Goal: Task Accomplishment & Management: Manage account settings

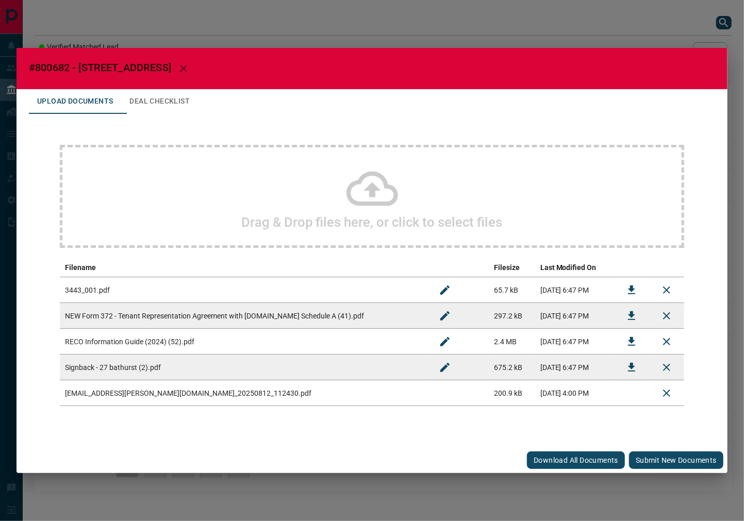
click at [657, 452] on button "Submit new documents" at bounding box center [676, 460] width 94 height 18
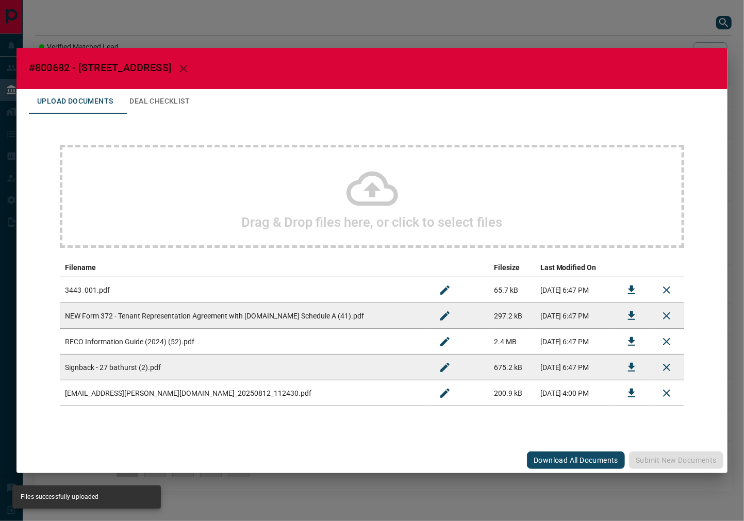
click at [439, 395] on icon "Rename" at bounding box center [445, 393] width 12 height 12
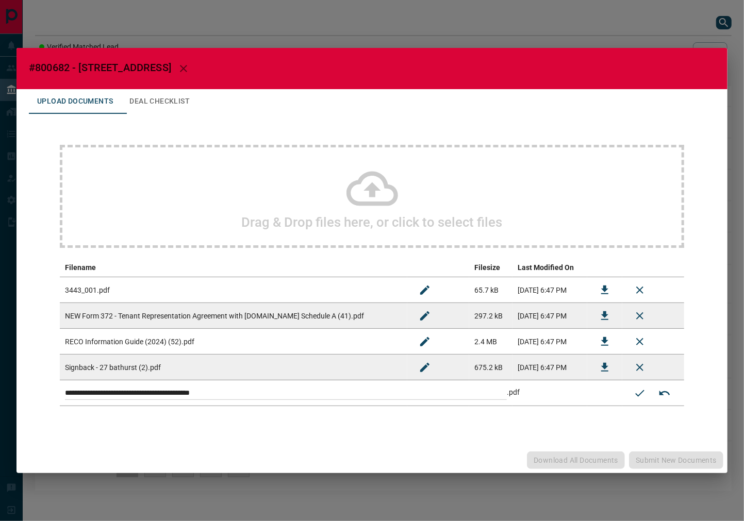
drag, startPoint x: 312, startPoint y: 393, endPoint x: -6, endPoint y: 393, distance: 318.5
click at [0, 393] on html "Lead Transfers Leads Deals Listings Campaigns Quota Rules Agent Quotas Admin Mo…" at bounding box center [372, 260] width 744 height 521
type input "**********"
click at [632, 389] on button "Submit new name" at bounding box center [639, 393] width 25 height 25
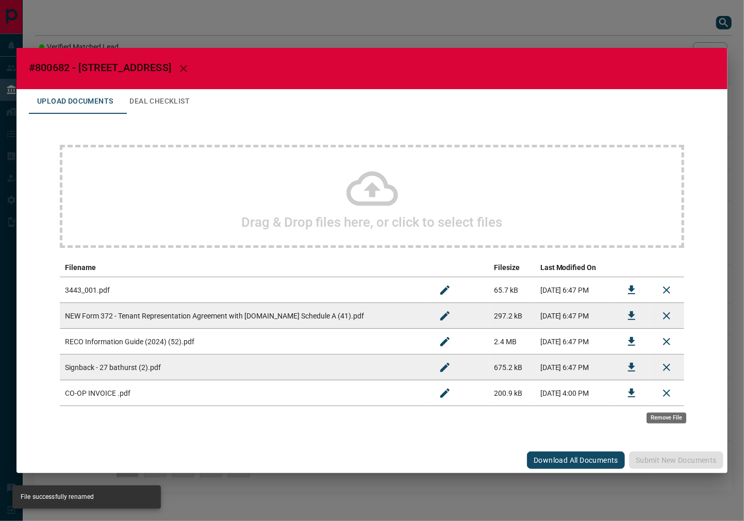
click at [662, 398] on icon "Remove File" at bounding box center [666, 393] width 12 height 12
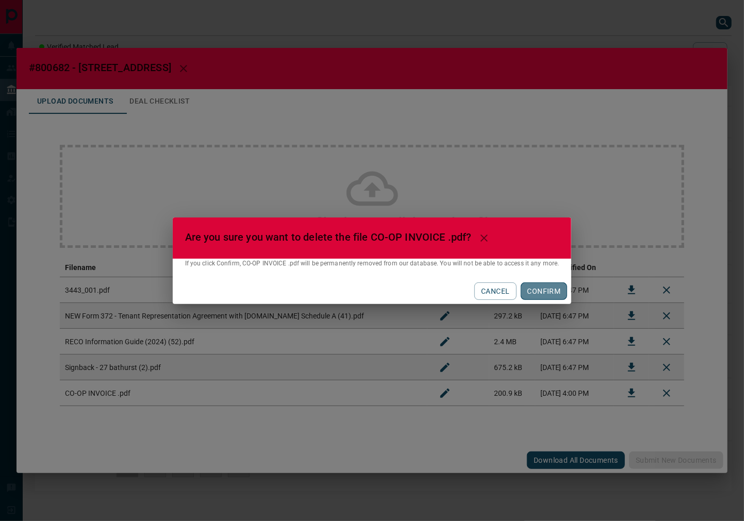
click at [543, 289] on button "CONFIRM" at bounding box center [544, 291] width 47 height 18
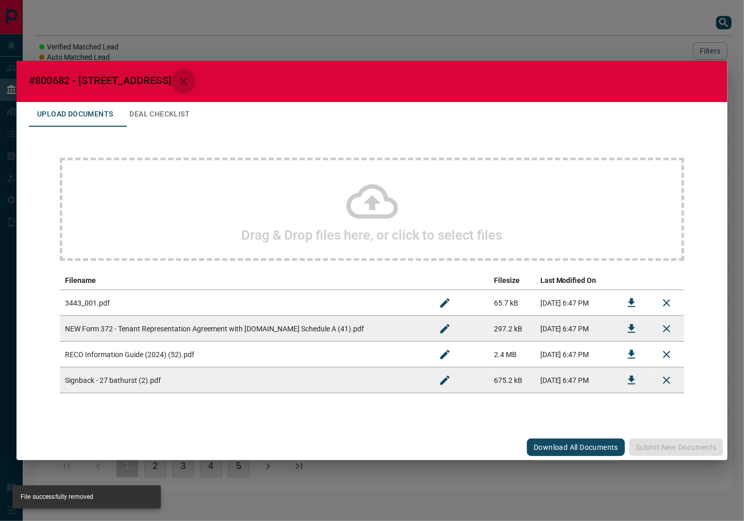
click at [190, 78] on icon "button" at bounding box center [183, 81] width 12 height 12
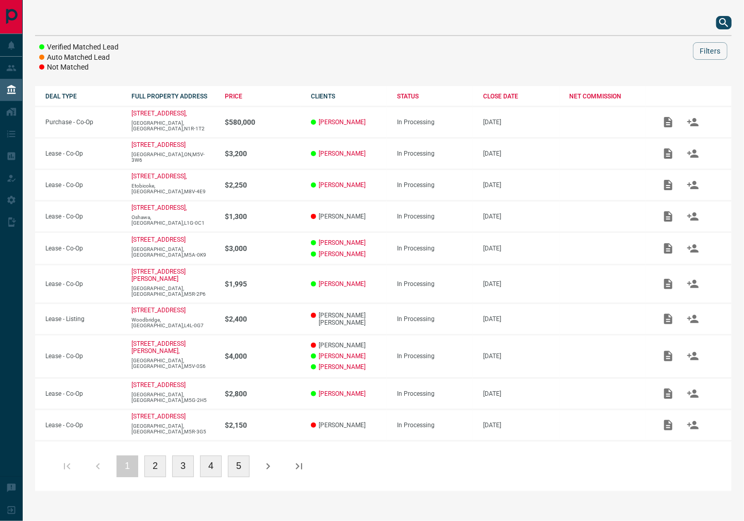
click at [720, 31] on div at bounding box center [383, 22] width 696 height 25
click at [718, 21] on icon "search button" at bounding box center [723, 22] width 12 height 12
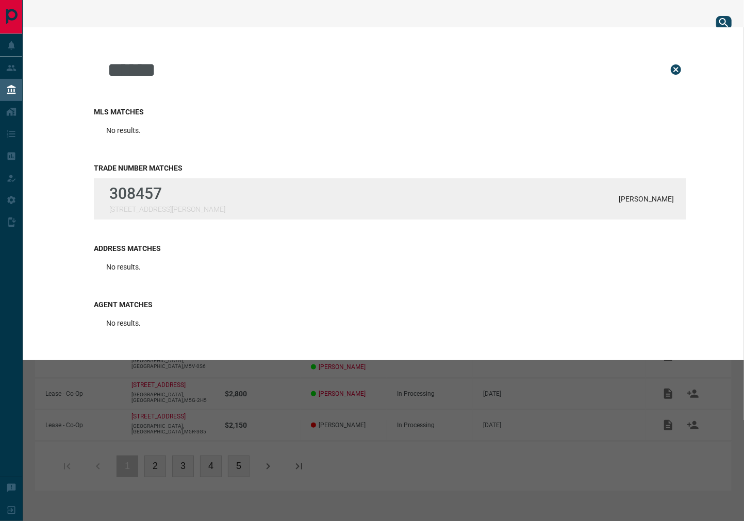
type input "******"
click at [190, 202] on div "308457 [STREET_ADDRESS][PERSON_NAME][PERSON_NAME]" at bounding box center [390, 198] width 592 height 41
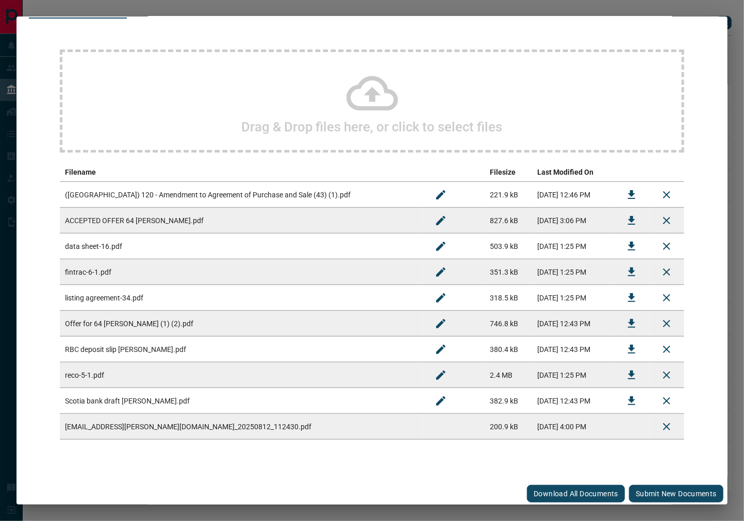
scroll to position [65, 0]
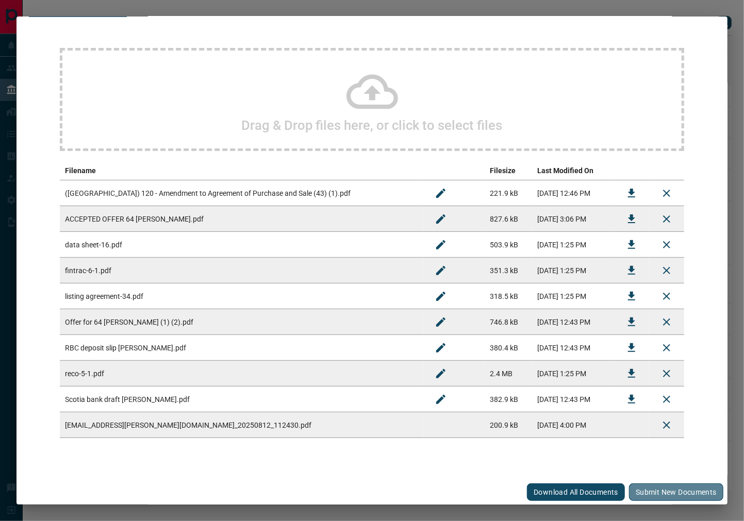
click at [666, 488] on button "Submit new documents" at bounding box center [676, 492] width 94 height 18
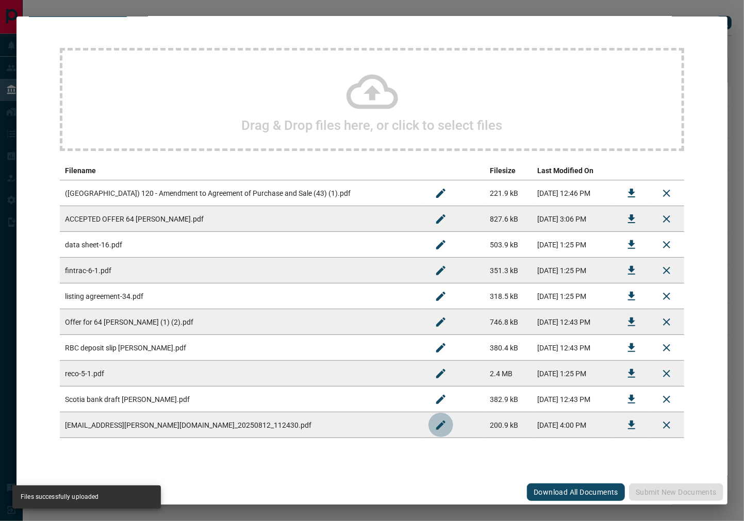
click at [434, 420] on icon "Rename" at bounding box center [440, 425] width 12 height 12
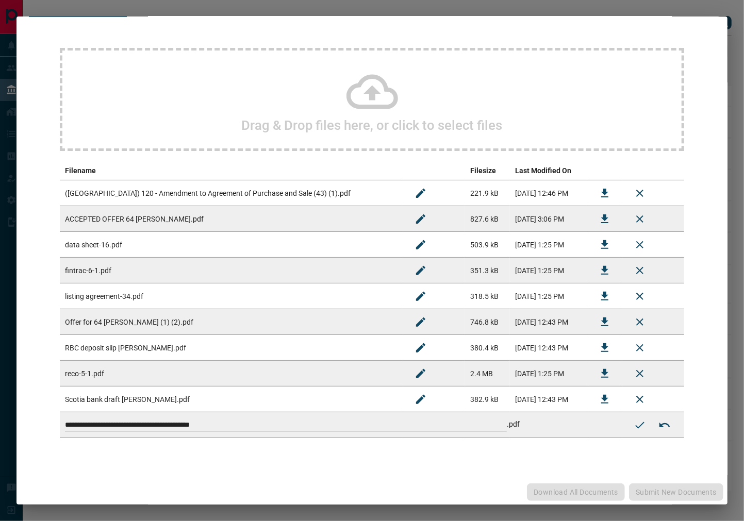
drag, startPoint x: 311, startPoint y: 424, endPoint x: -56, endPoint y: 424, distance: 367.0
click at [0, 424] on html "Lead Transfers Leads Deals Listings Campaigns Quota Rules Agent Quotas Admin Mo…" at bounding box center [372, 260] width 744 height 521
type input "*"
type input "**********"
click at [633, 419] on icon "Submit new name" at bounding box center [639, 425] width 12 height 12
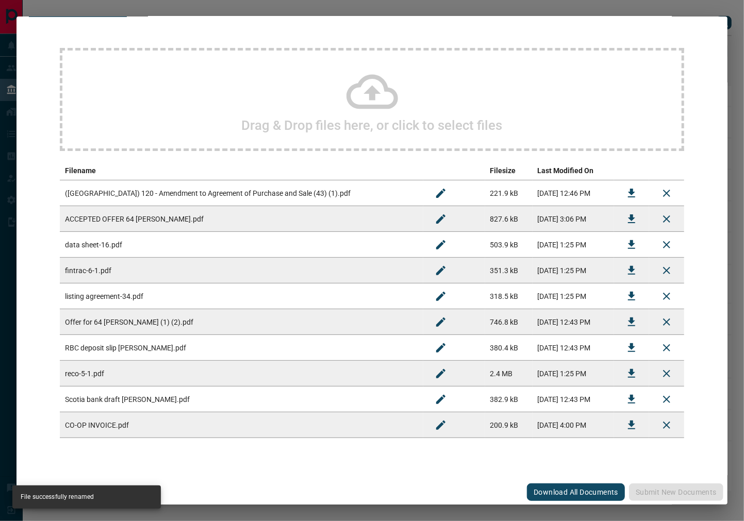
scroll to position [0, 0]
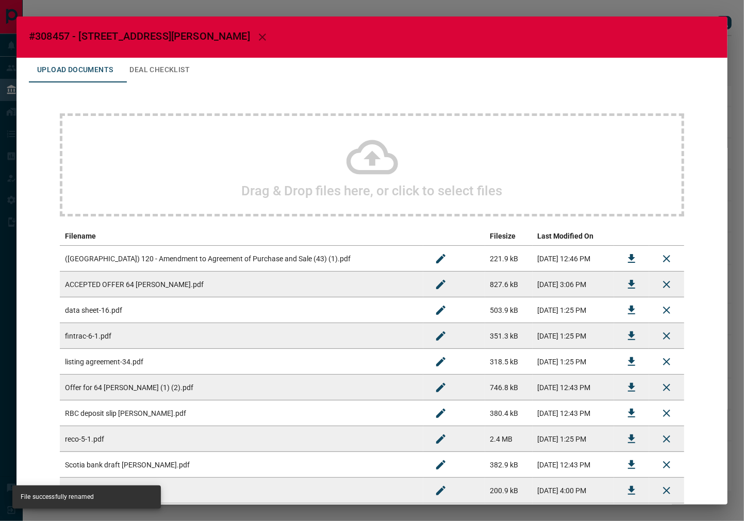
click at [250, 39] on button "button" at bounding box center [262, 37] width 25 height 25
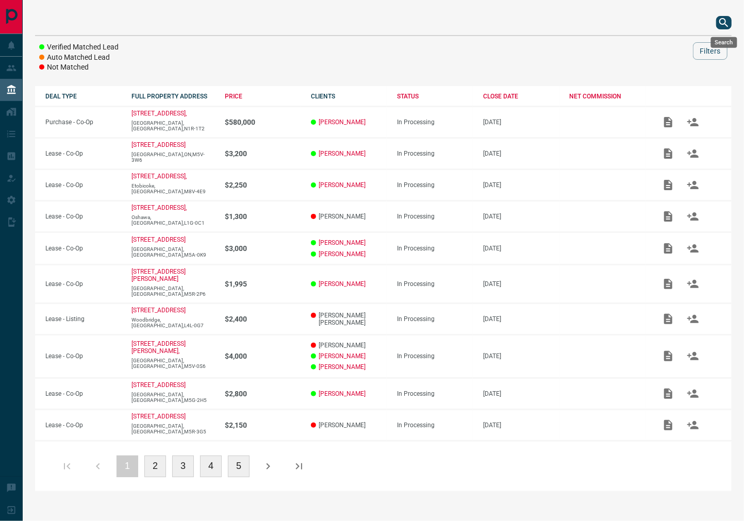
click at [719, 21] on icon "search button" at bounding box center [723, 22] width 9 height 9
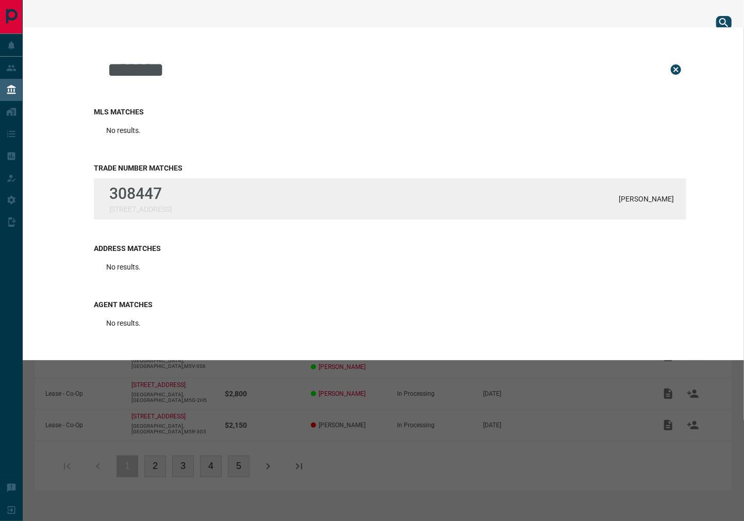
type input "******"
click at [198, 179] on div "308447 [STREET_ADDRESS][PERSON_NAME]" at bounding box center [390, 198] width 592 height 41
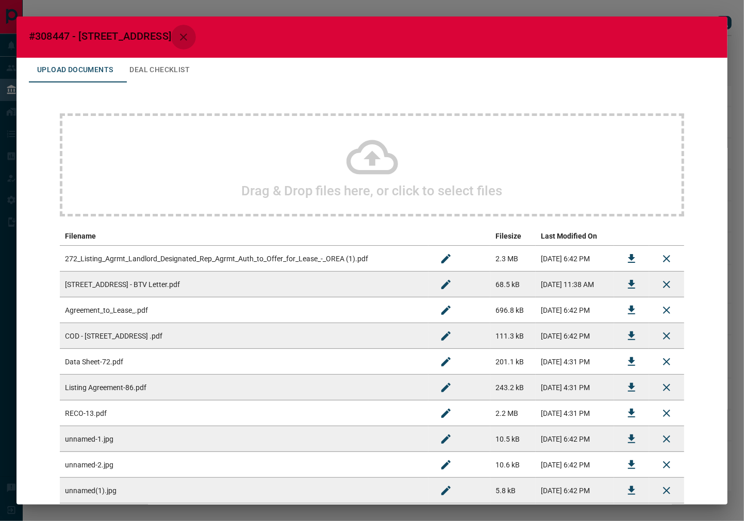
click at [196, 40] on button "button" at bounding box center [183, 37] width 25 height 25
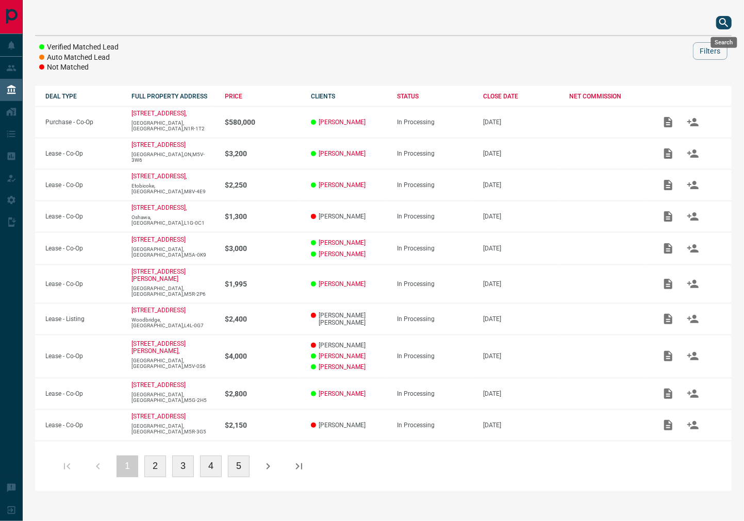
click at [724, 19] on icon "search button" at bounding box center [723, 22] width 9 height 9
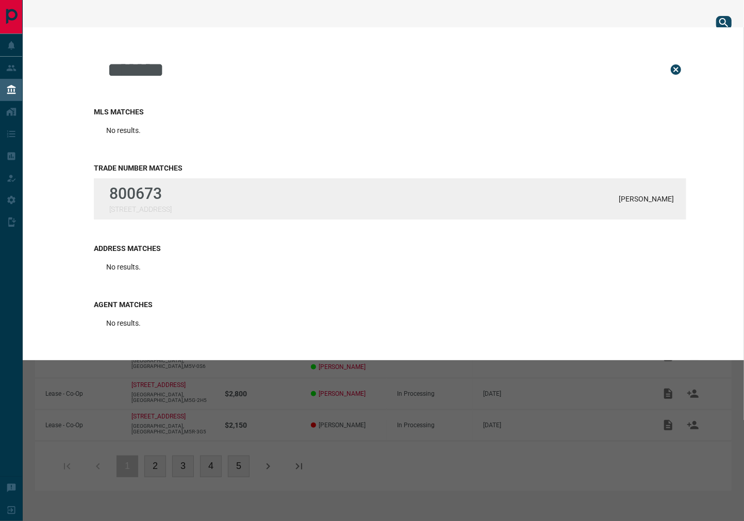
type input "******"
click at [195, 212] on div "800673 [STREET_ADDRESS][PERSON_NAME]" at bounding box center [390, 198] width 592 height 41
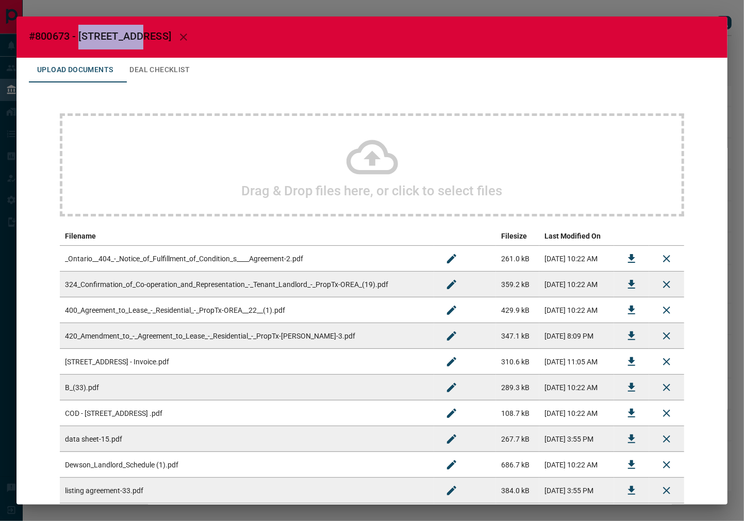
drag, startPoint x: 140, startPoint y: 35, endPoint x: 80, endPoint y: 41, distance: 59.6
click at [80, 41] on span "#800673 - [STREET_ADDRESS]" at bounding box center [100, 36] width 142 height 12
copy span "48A Dewson"
click at [625, 363] on icon "Download" at bounding box center [631, 362] width 12 height 12
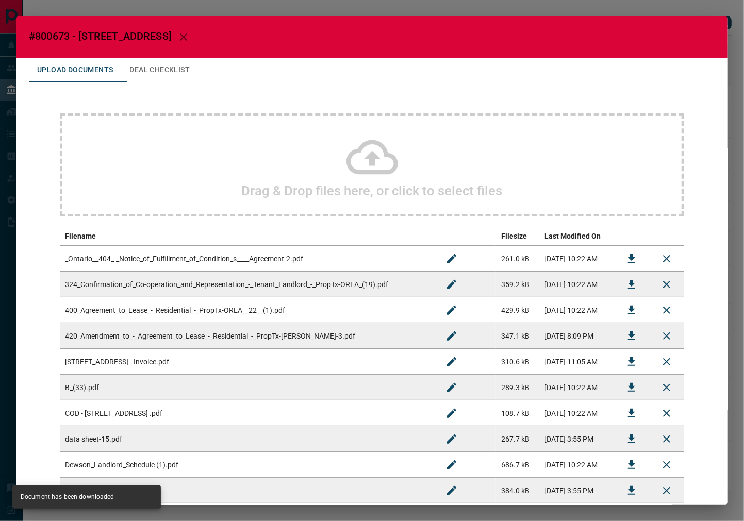
click at [62, 36] on span "#800673 - [STREET_ADDRESS]" at bounding box center [100, 36] width 142 height 12
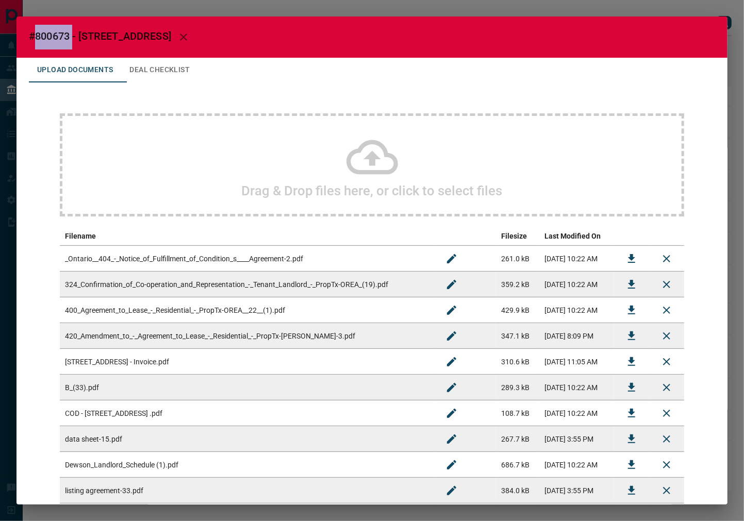
copy span "800673"
click at [190, 35] on icon "button" at bounding box center [183, 37] width 12 height 12
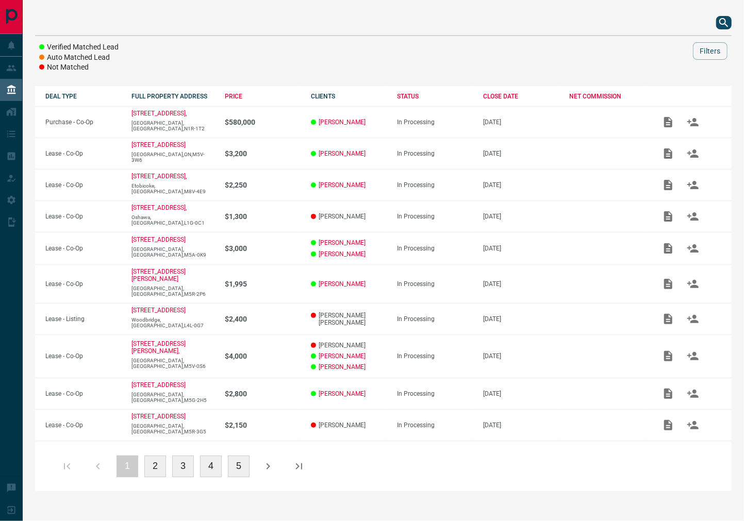
click at [724, 23] on icon "search button" at bounding box center [723, 22] width 9 height 9
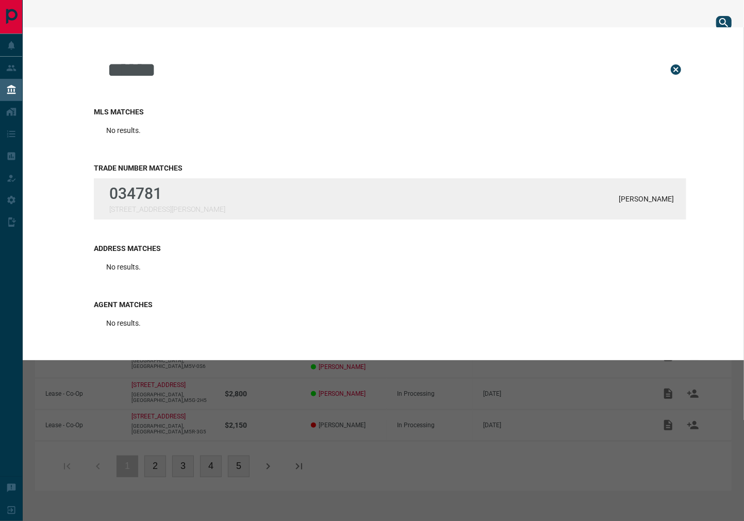
type input "******"
click at [295, 183] on div "034781 [STREET_ADDRESS][PERSON_NAME][PERSON_NAME]" at bounding box center [390, 198] width 592 height 41
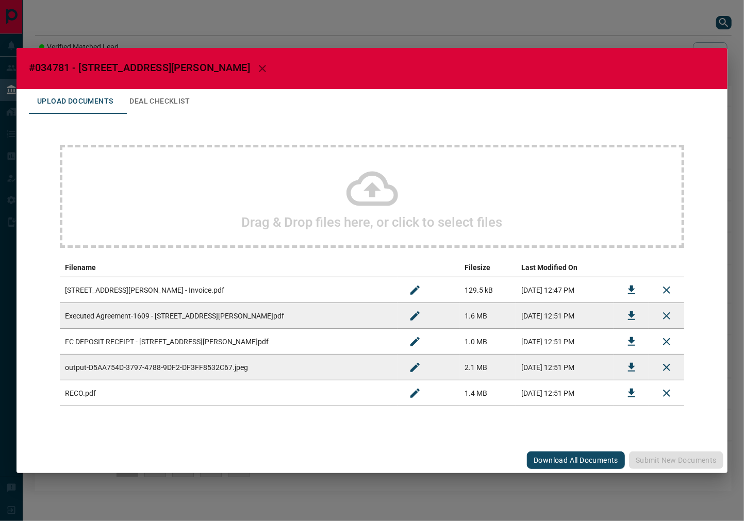
click at [162, 95] on button "Deal Checklist" at bounding box center [159, 101] width 77 height 25
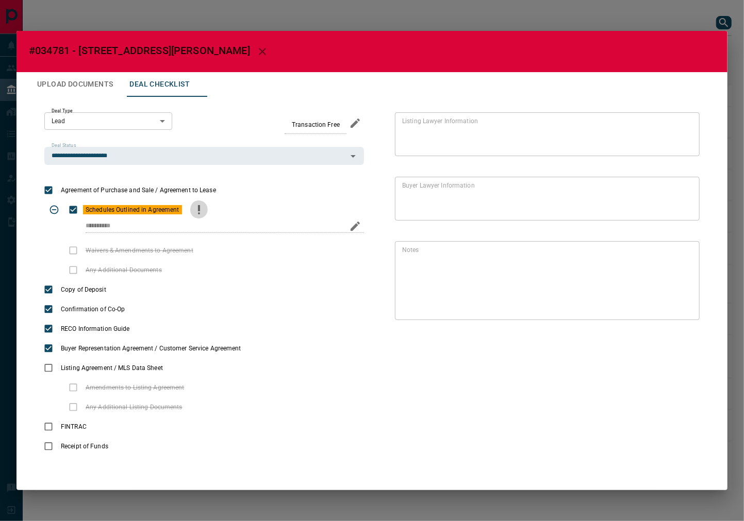
click at [205, 209] on button "priority" at bounding box center [199, 210] width 18 height 20
click at [674, 313] on div "* Notes" at bounding box center [547, 280] width 305 height 79
click at [678, 313] on icon "Edit" at bounding box center [683, 314] width 12 height 12
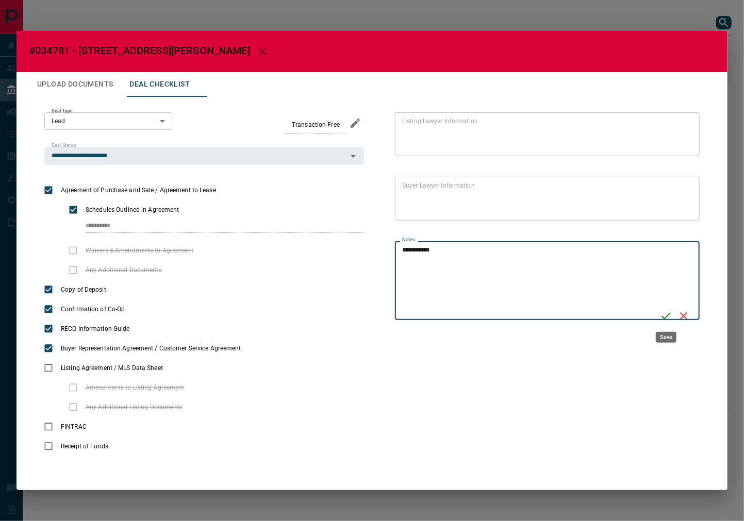
type textarea "**********"
click at [665, 317] on icon "Save" at bounding box center [666, 315] width 9 height 7
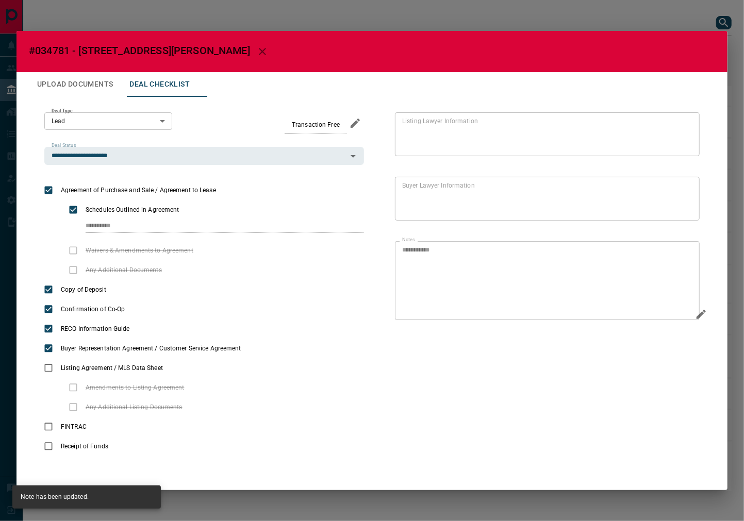
click at [110, 96] on button "Upload Documents" at bounding box center [75, 84] width 92 height 25
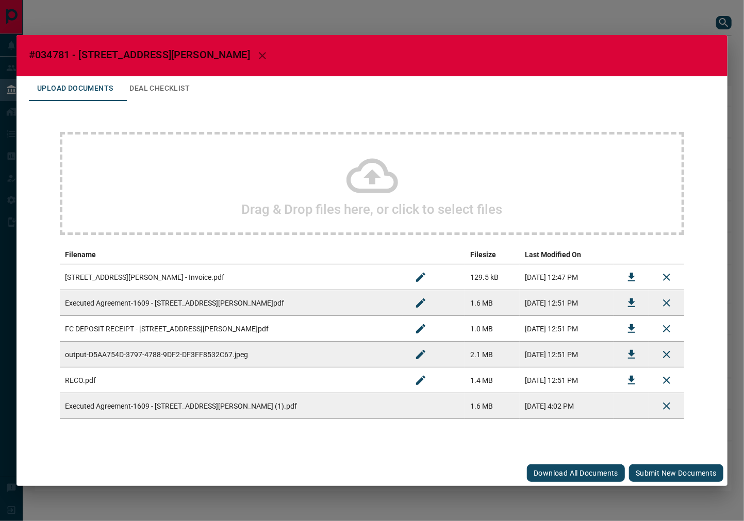
drag, startPoint x: 666, startPoint y: 470, endPoint x: 444, endPoint y: 301, distance: 278.8
click at [666, 470] on button "Submit new documents" at bounding box center [676, 473] width 94 height 18
